Goal: Transaction & Acquisition: Book appointment/travel/reservation

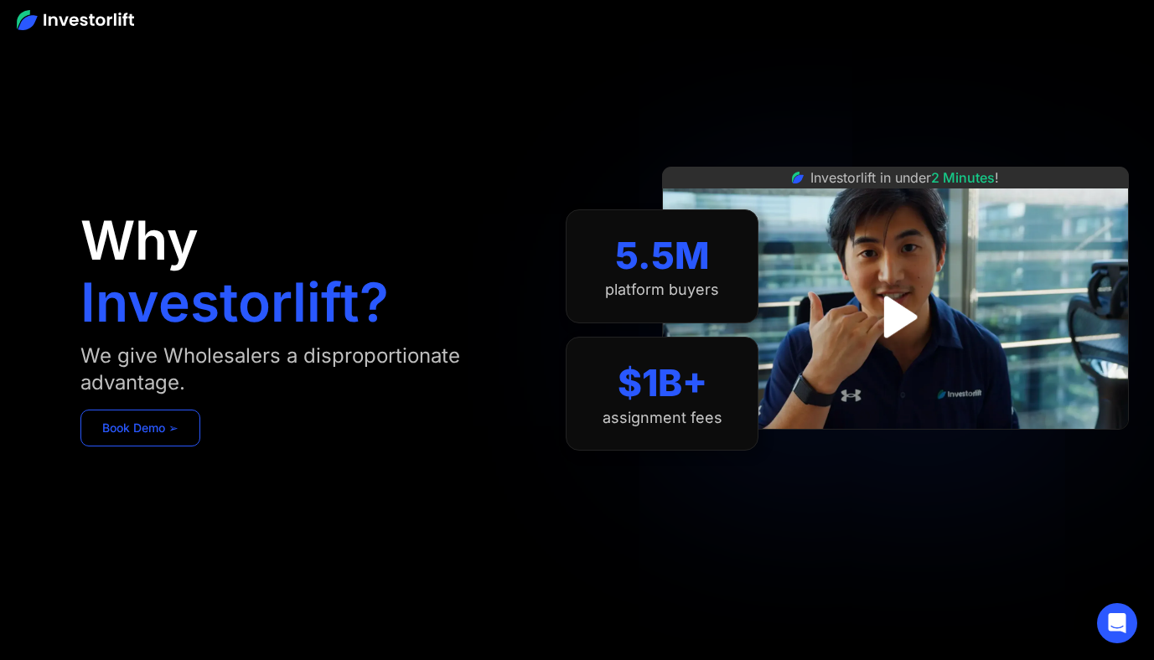
click at [164, 424] on link "Book Demo ➢" at bounding box center [140, 428] width 120 height 37
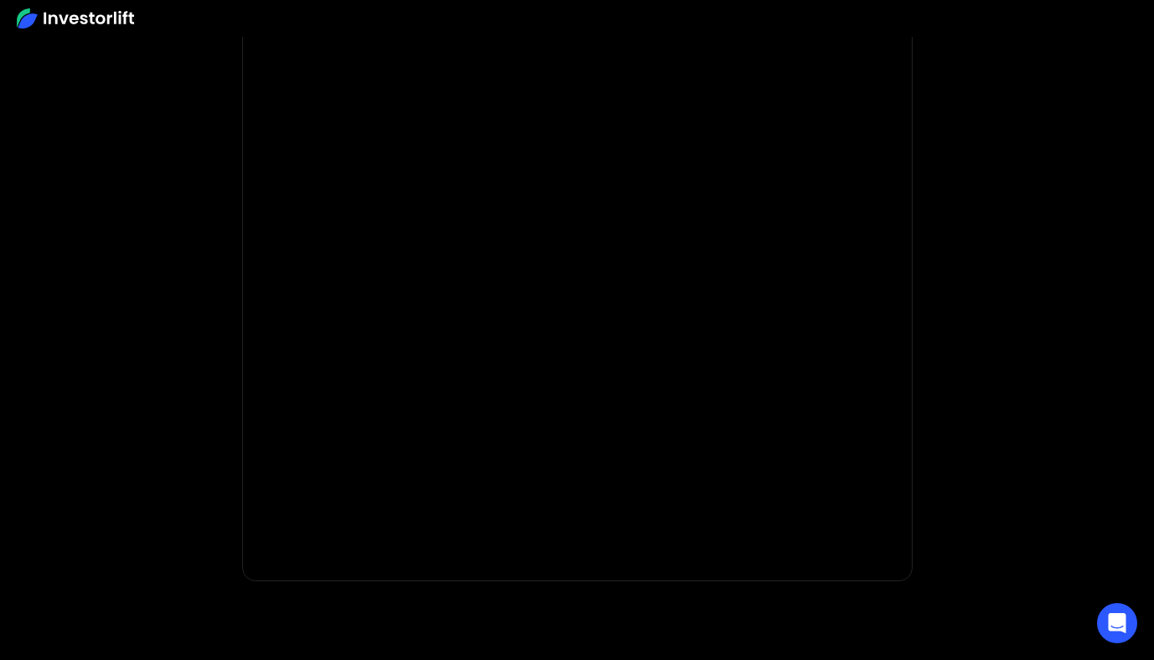
scroll to position [193, 0]
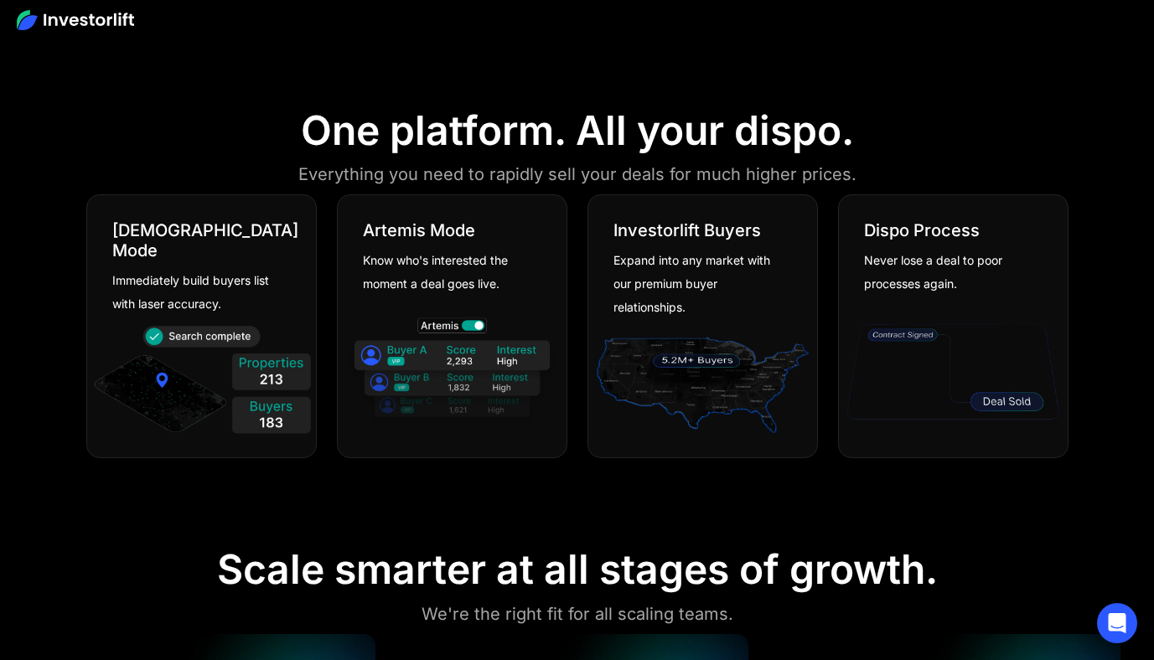
scroll to position [954, 0]
